Goal: Check status: Check status

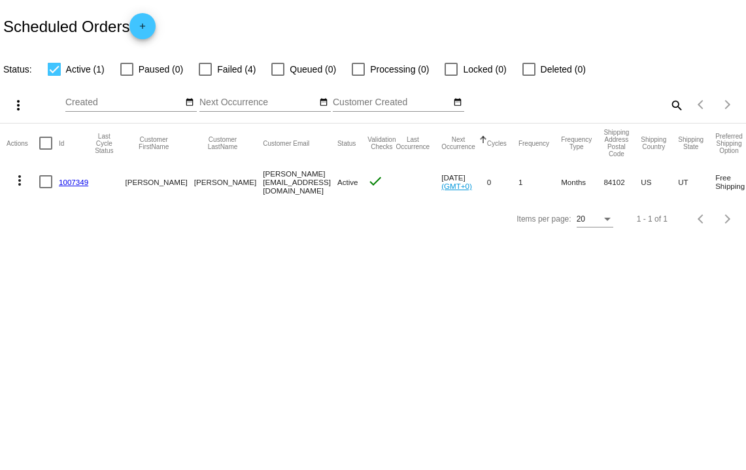
drag, startPoint x: 269, startPoint y: 295, endPoint x: 238, endPoint y: 242, distance: 62.1
click at [269, 297] on body "Scheduled Orders add Status: Active (1) Paused (0) Failed (4) Queued (0) Proces…" at bounding box center [373, 235] width 746 height 470
click at [200, 68] on div at bounding box center [205, 69] width 13 height 13
click at [205, 76] on input "Failed (4)" at bounding box center [205, 76] width 1 height 1
checkbox input "true"
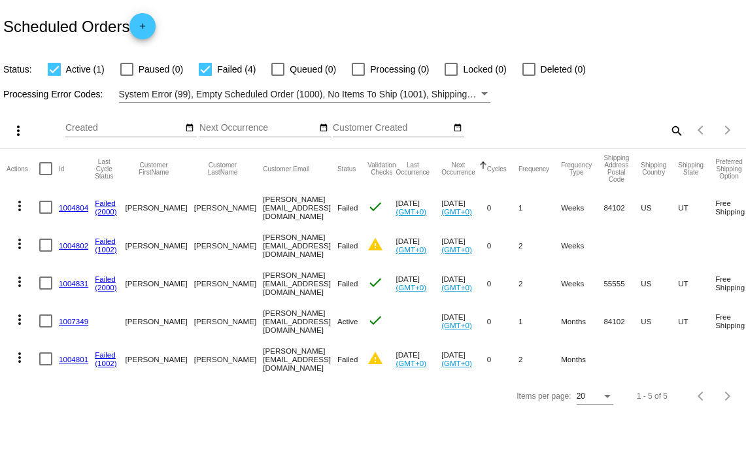
click at [194, 359] on mat-cell "[PERSON_NAME]" at bounding box center [228, 359] width 69 height 38
click at [112, 360] on link "(1002)" at bounding box center [106, 363] width 22 height 8
click at [73, 355] on link "1004801" at bounding box center [73, 359] width 29 height 8
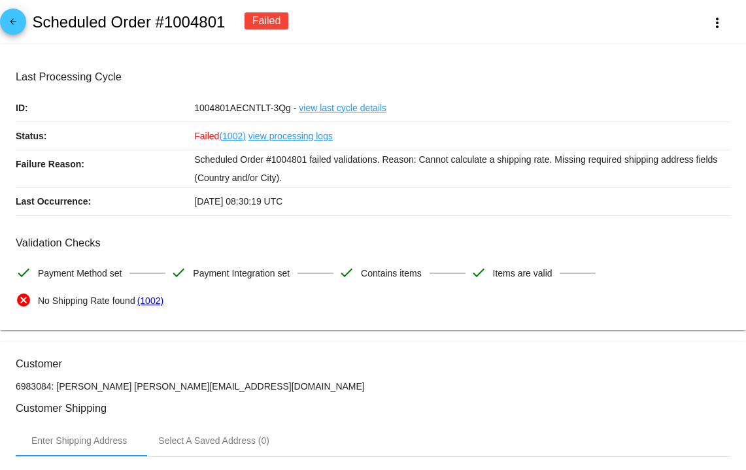
drag, startPoint x: 397, startPoint y: 158, endPoint x: 467, endPoint y: 167, distance: 69.9
click at [467, 167] on p "Scheduled Order #1004801 failed validations. Reason: Cannot calculate a shippin…" at bounding box center [462, 168] width 536 height 37
drag, startPoint x: 54, startPoint y: 247, endPoint x: 275, endPoint y: 325, distance: 234.8
click at [275, 325] on mat-card "Last Processing Cycle ID: 1004801AECNTLT-3Qg - view last cycle details Status: …" at bounding box center [373, 187] width 746 height 286
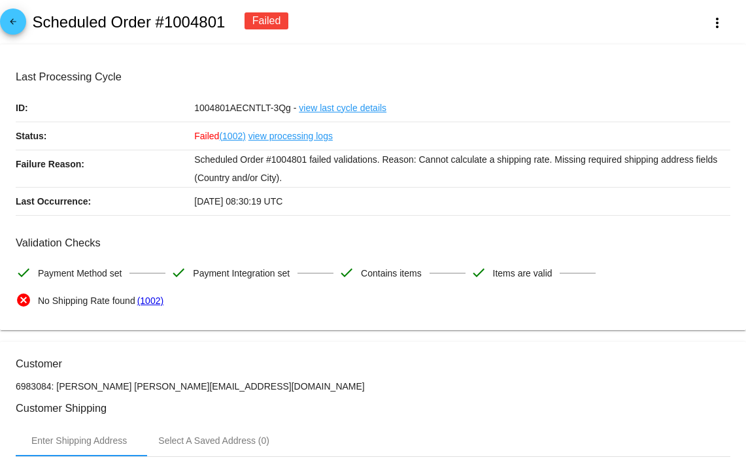
click at [263, 318] on mat-card "Last Processing Cycle ID: 1004801AECNTLT-3Qg - view last cycle details Status: …" at bounding box center [373, 187] width 746 height 286
drag, startPoint x: 60, startPoint y: 299, endPoint x: 107, endPoint y: 301, distance: 46.4
click at [107, 301] on span "No Shipping Rate found" at bounding box center [86, 300] width 97 height 27
click at [107, 308] on span "No Shipping Rate found" at bounding box center [86, 300] width 97 height 27
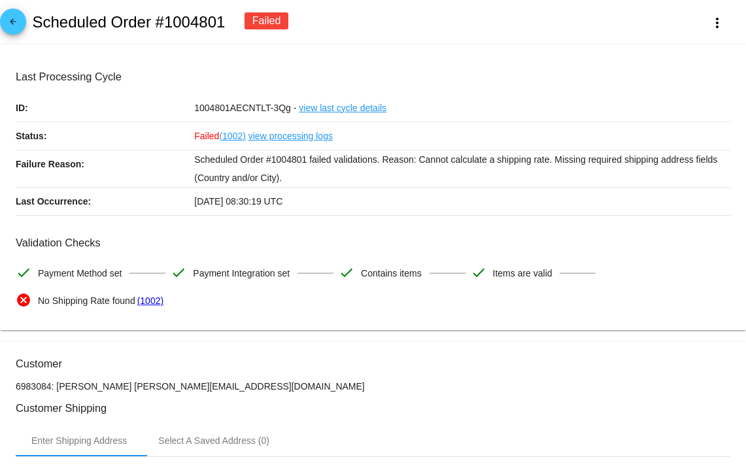
click at [107, 308] on span "No Shipping Rate found" at bounding box center [86, 300] width 97 height 27
click at [9, 19] on mat-icon "arrow_back" at bounding box center [13, 25] width 16 height 16
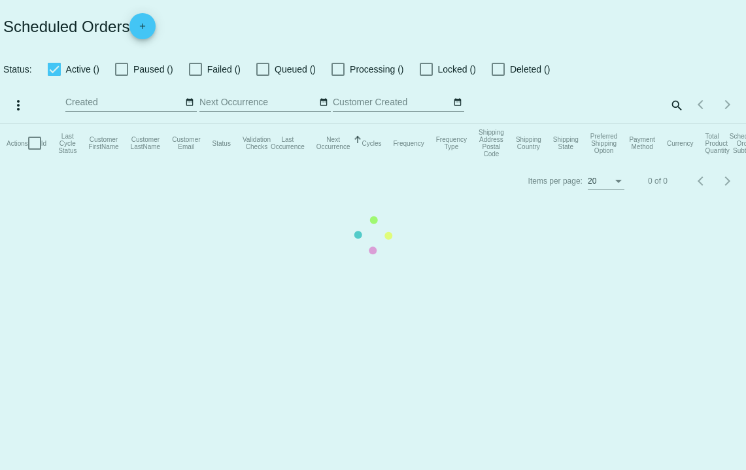
checkbox input "true"
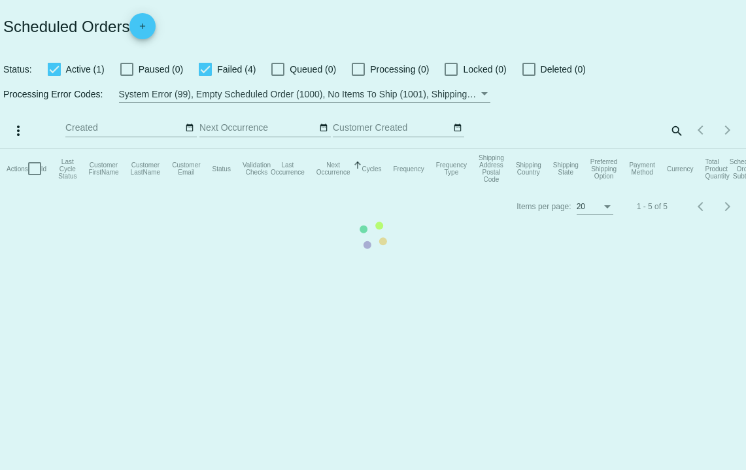
click at [204, 149] on mat-table "Actions Id Last Cycle Status Customer FirstName Customer LastName Customer Emai…" at bounding box center [373, 168] width 746 height 39
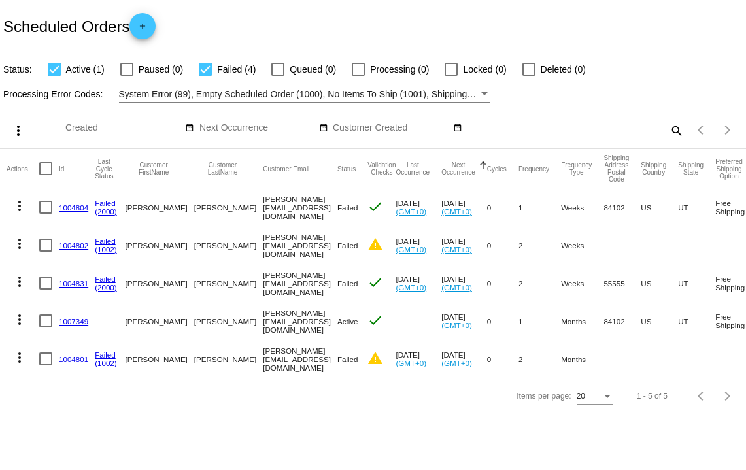
click at [59, 319] on link "1007349" at bounding box center [73, 321] width 29 height 8
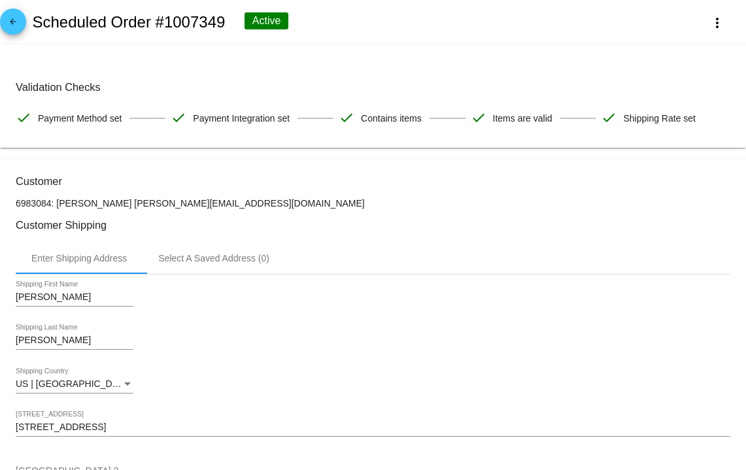
drag, startPoint x: 237, startPoint y: 123, endPoint x: 668, endPoint y: 122, distance: 431.9
click at [668, 122] on div "Validation Checks check Payment Method set check Payment Integration set check …" at bounding box center [373, 106] width 714 height 50
click at [668, 122] on span "Shipping Rate set" at bounding box center [659, 118] width 73 height 27
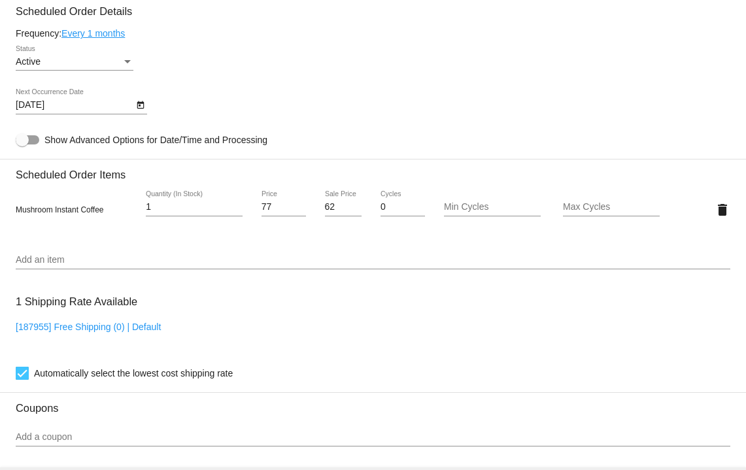
scroll to position [657, 0]
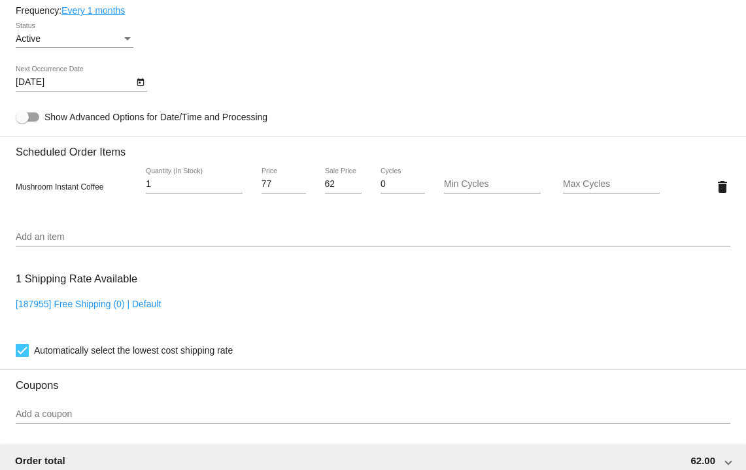
drag, startPoint x: 103, startPoint y: 161, endPoint x: 131, endPoint y: 230, distance: 74.4
click at [131, 230] on mat-card-content "Customer 6983084: [PERSON_NAME] [PERSON_NAME][EMAIL_ADDRESS][DOMAIN_NAME] Custo…" at bounding box center [373, 133] width 714 height 1231
click at [132, 226] on mat-card-content "Customer 6983084: [PERSON_NAME] [PERSON_NAME][EMAIL_ADDRESS][DOMAIN_NAME] Custo…" at bounding box center [373, 133] width 714 height 1231
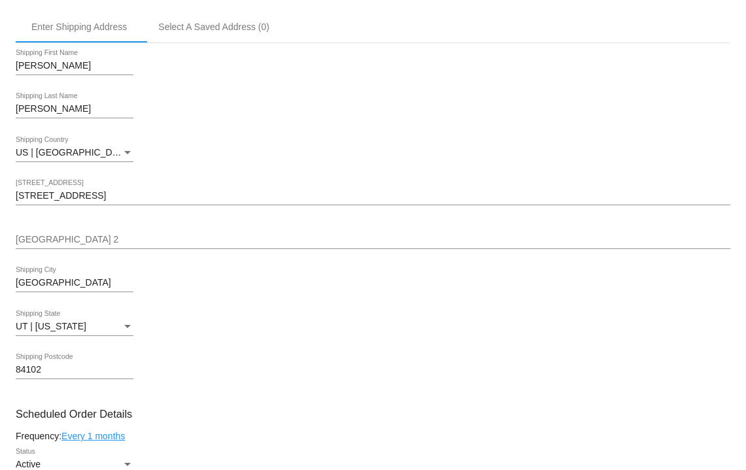
scroll to position [0, 0]
